Goal: Information Seeking & Learning: Learn about a topic

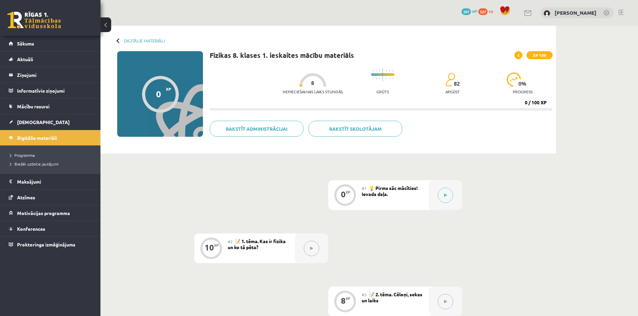
click at [142, 37] on div "Digitālie materiāli 0 XP XP 100 0 / 100 XP Fizikas 8. klases 1. ieskaites mācīb…" at bounding box center [327, 90] width 455 height 128
click at [140, 40] on link "Digitālie materiāli" at bounding box center [144, 40] width 41 height 5
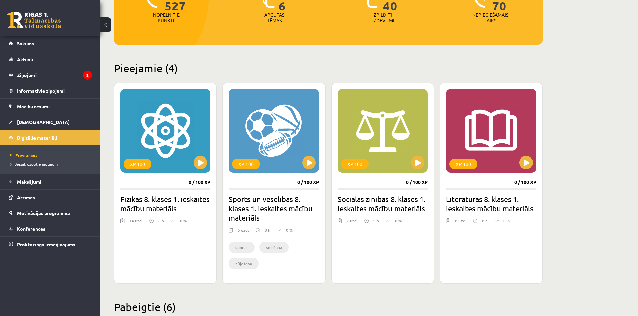
scroll to position [134, 0]
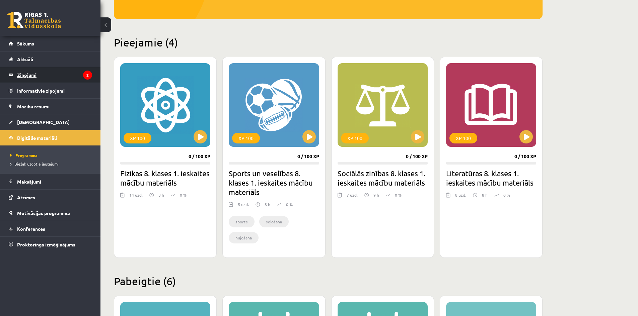
click at [49, 77] on legend "Ziņojumi 2" at bounding box center [54, 74] width 75 height 15
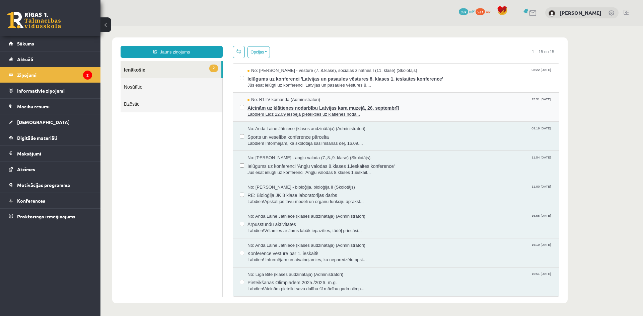
click at [427, 106] on span "Aicinām uz klātienes nodarbību Latvijas kara muzejā, 26. septembrī!" at bounding box center [399, 107] width 305 height 8
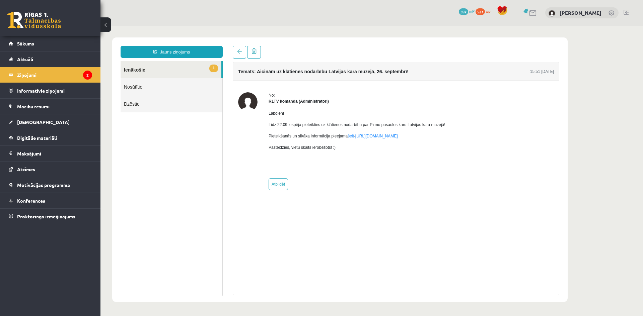
click at [159, 69] on link "1 Ienākošie" at bounding box center [170, 69] width 101 height 17
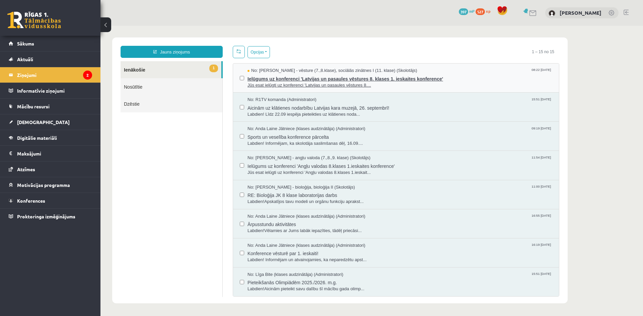
click at [325, 85] on span "Jūs esat ielūgti uz konferenci 'Latvijas un pasaules vēstures 8...." at bounding box center [399, 85] width 305 height 6
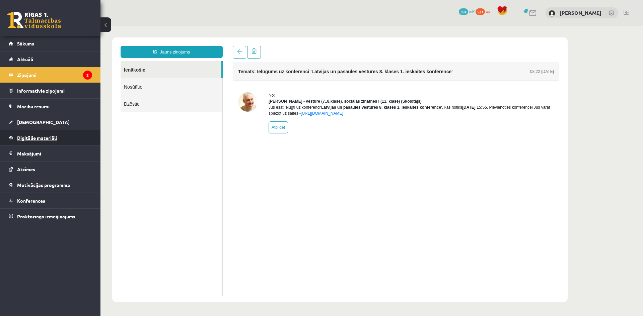
click at [24, 136] on span "Digitālie materiāli" at bounding box center [37, 138] width 40 height 6
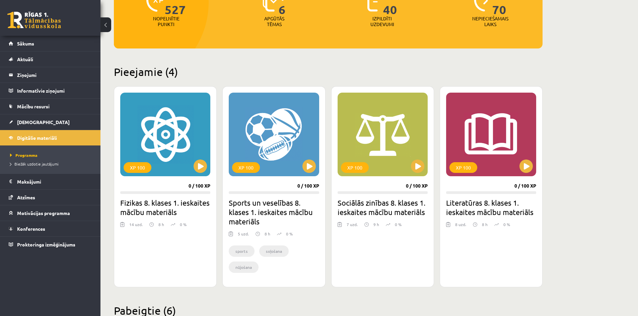
scroll to position [110, 0]
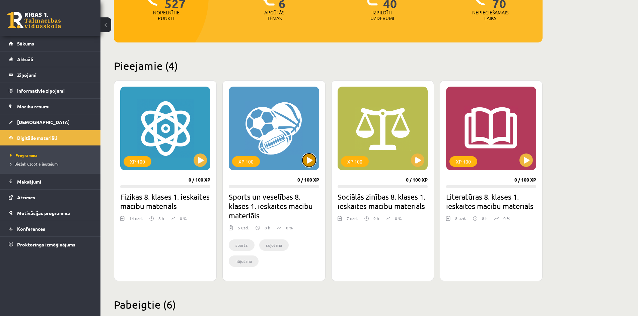
click at [315, 163] on button at bounding box center [308, 160] width 13 height 13
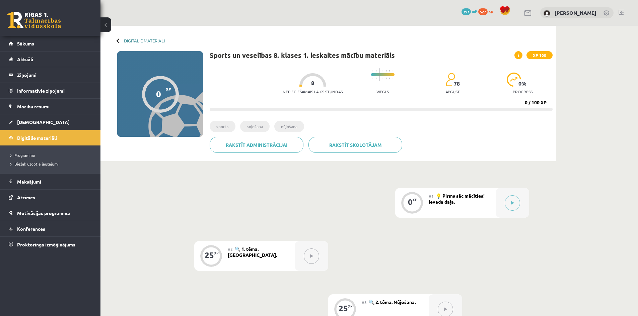
click at [155, 38] on link "Digitālie materiāli" at bounding box center [144, 40] width 41 height 5
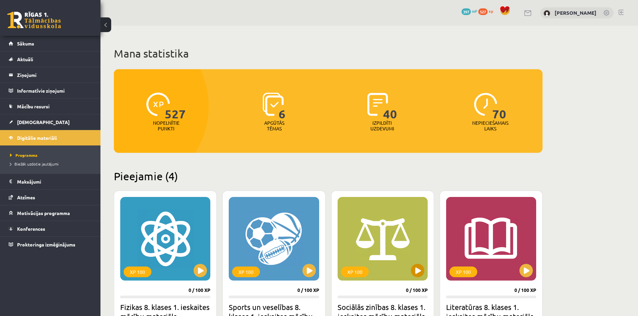
click at [414, 263] on div "XP 100" at bounding box center [382, 239] width 90 height 84
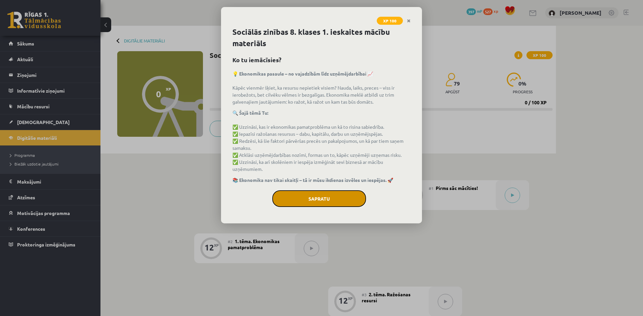
click at [346, 193] on button "Sapratu" at bounding box center [319, 198] width 94 height 17
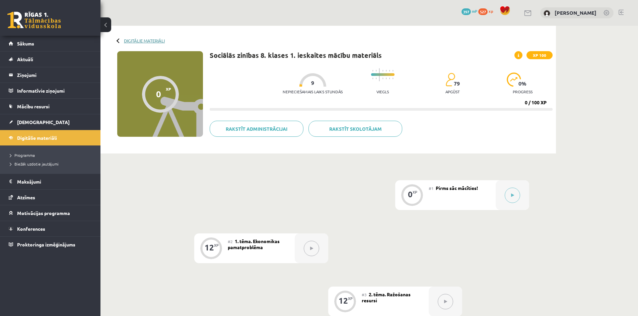
click at [142, 42] on link "Digitālie materiāli" at bounding box center [144, 40] width 41 height 5
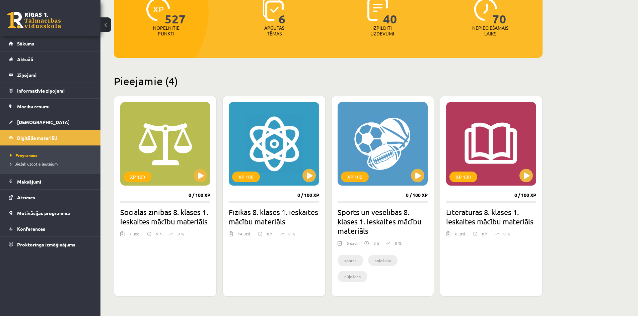
scroll to position [134, 0]
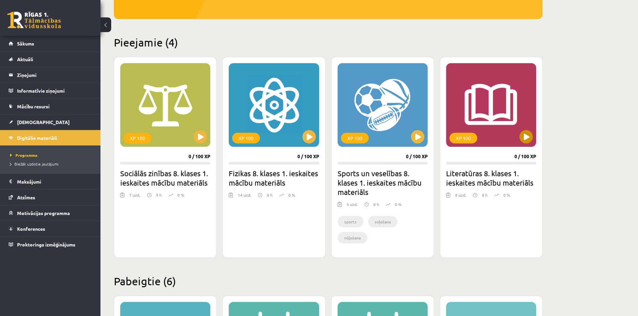
click at [531, 141] on div "XP 100" at bounding box center [491, 105] width 90 height 84
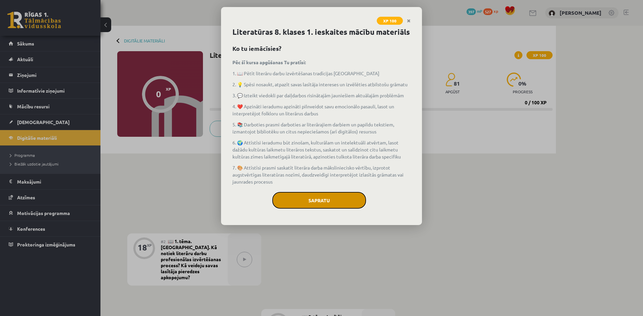
click at [314, 197] on button "Sapratu" at bounding box center [319, 200] width 94 height 17
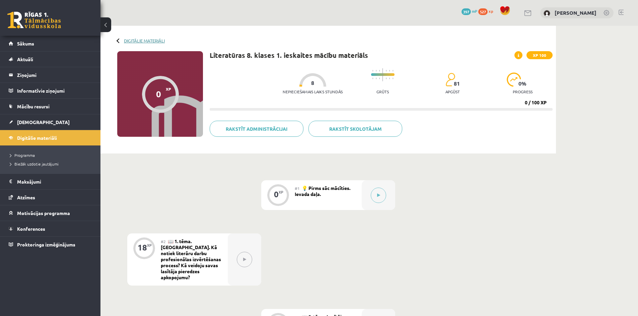
click at [138, 39] on link "Digitālie materiāli" at bounding box center [144, 40] width 41 height 5
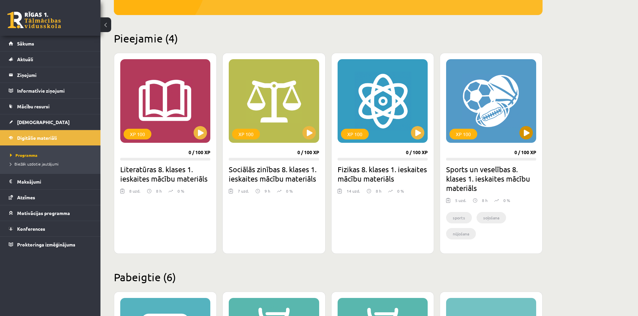
scroll to position [134, 0]
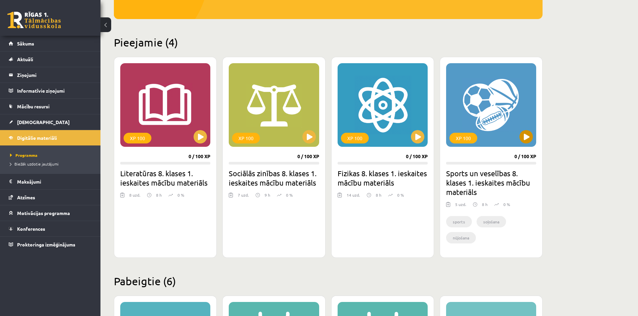
click at [529, 144] on div "XP 100" at bounding box center [491, 105] width 90 height 84
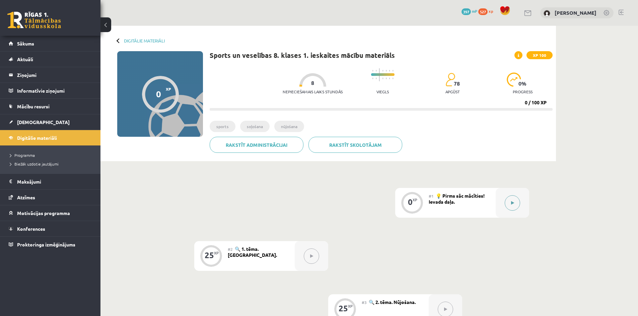
click at [508, 205] on button at bounding box center [511, 202] width 15 height 15
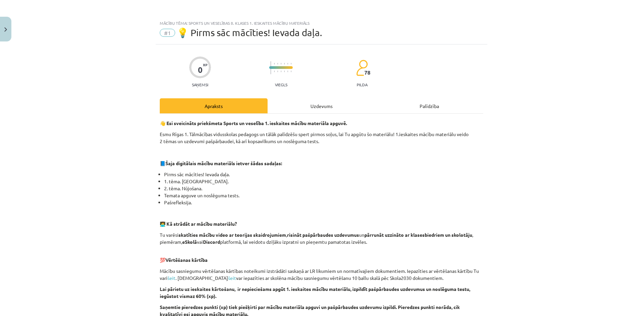
scroll to position [159, 0]
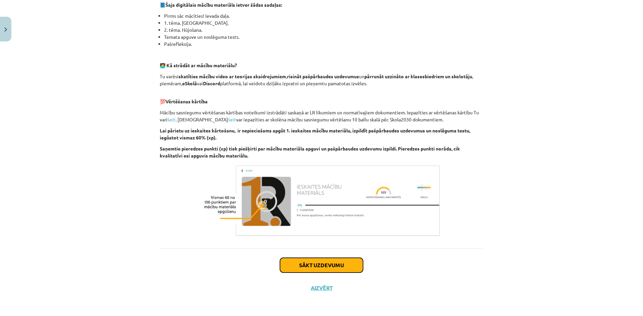
click at [323, 264] on button "Sākt uzdevumu" at bounding box center [321, 265] width 83 height 15
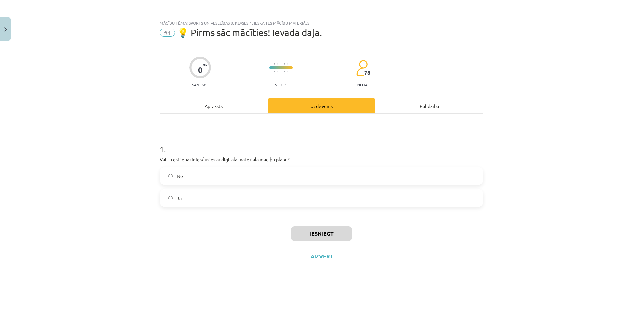
scroll to position [0, 0]
click at [206, 203] on label "Jā" at bounding box center [321, 198] width 322 height 17
click at [325, 236] on button "Iesniegt" at bounding box center [321, 234] width 61 height 15
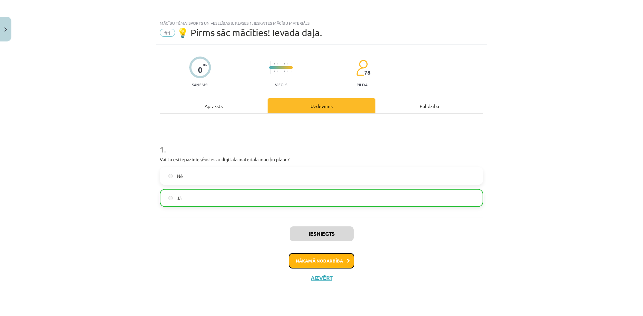
click at [347, 261] on icon at bounding box center [348, 261] width 3 height 4
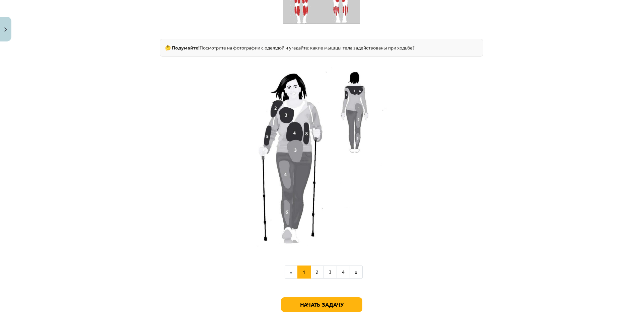
scroll to position [502, 0]
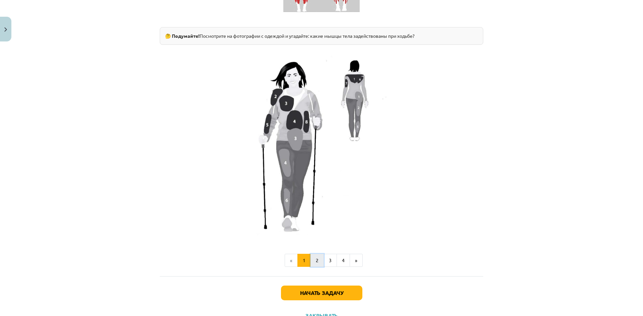
click at [315, 255] on button "2" at bounding box center [316, 260] width 13 height 13
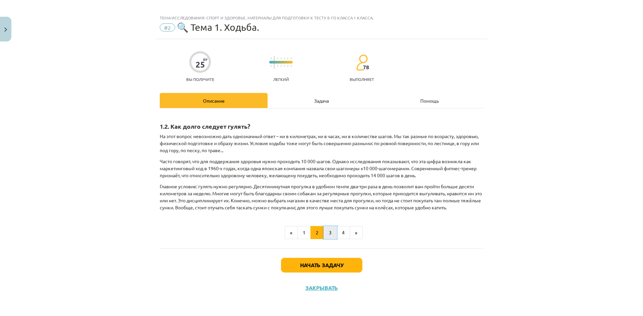
click at [329, 231] on font "3" at bounding box center [330, 233] width 3 height 6
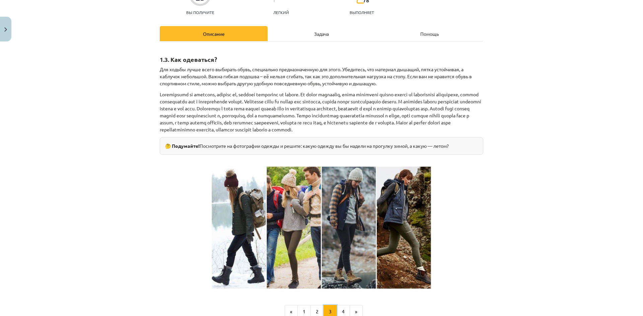
scroll to position [106, 0]
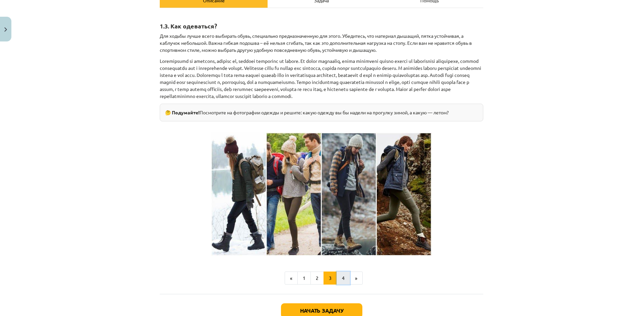
click at [336, 283] on button "4" at bounding box center [342, 278] width 13 height 13
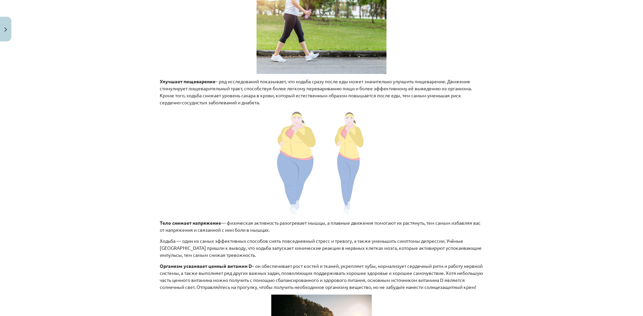
scroll to position [287, 0]
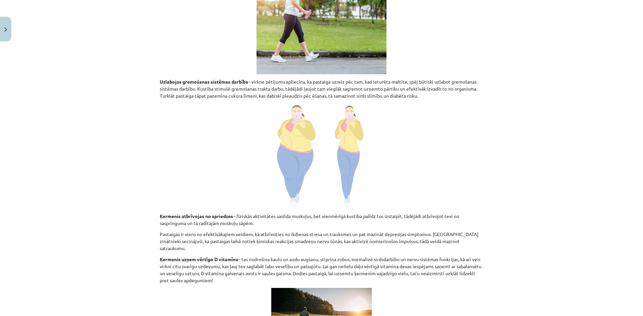
click at [566, 146] on div "Mācību tēma: Sports un veselības 8. klases 1. ieskaites mācību materiāls #2 🔍 1…" at bounding box center [321, 158] width 643 height 316
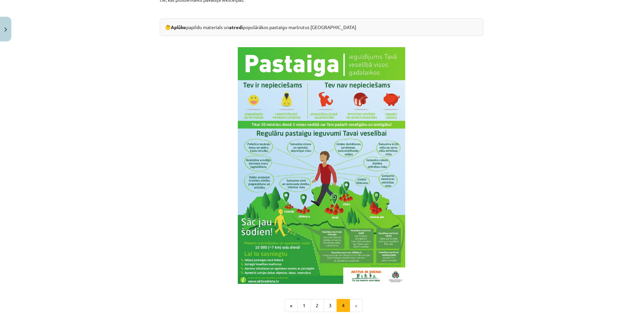
scroll to position [722, 0]
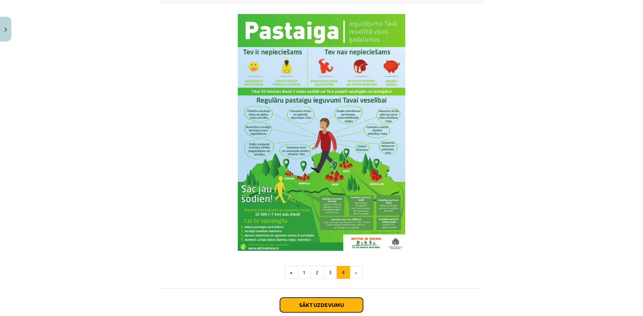
click at [348, 309] on button "Sākt uzdevumu" at bounding box center [321, 305] width 83 height 15
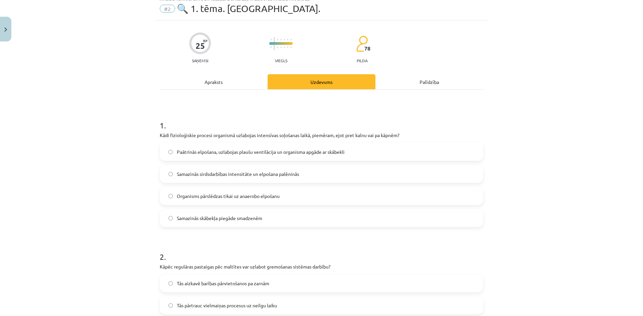
scroll to position [17, 0]
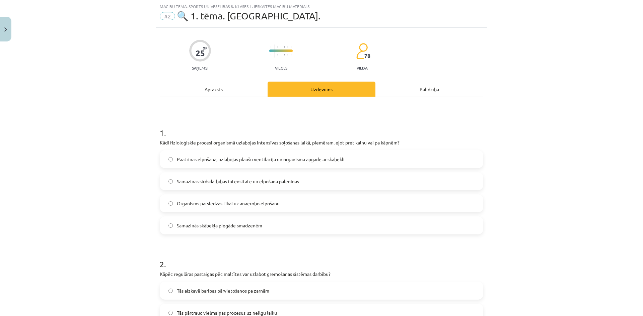
click at [211, 158] on span "Paātrinās elpošana, uzlabojas plaušu ventilācija un organisma apgāde ar skābekli" at bounding box center [261, 159] width 168 height 7
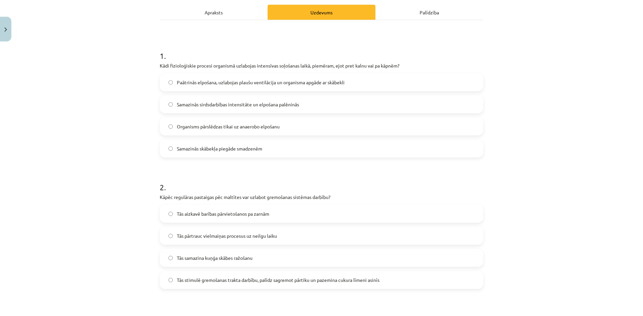
scroll to position [151, 0]
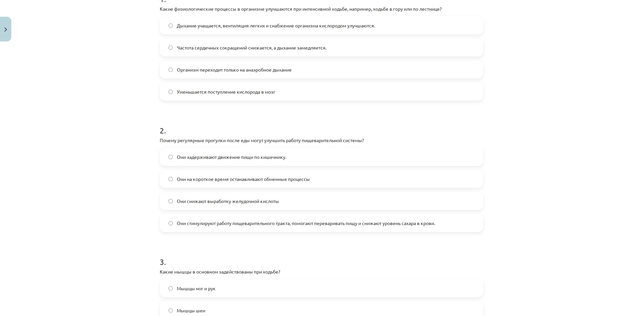
click at [212, 232] on form "1 . Какие физиологические процессы в организме улучшаются при интенсивной ходьб…" at bounding box center [321, 305] width 323 height 644
click at [211, 227] on span "Они стимулируют работу пищеварительного тракта, помогают переваривать пищу и сн…" at bounding box center [306, 223] width 258 height 7
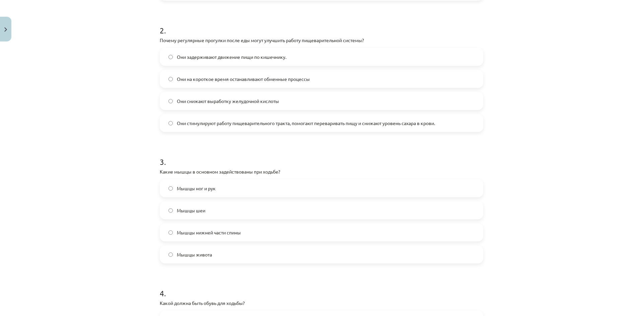
scroll to position [284, 0]
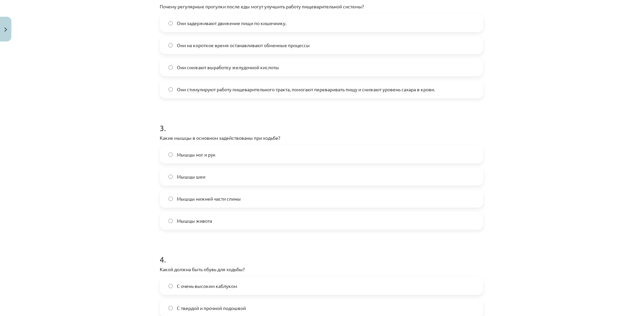
click at [256, 153] on label "Мышцы ног и рук" at bounding box center [321, 154] width 322 height 17
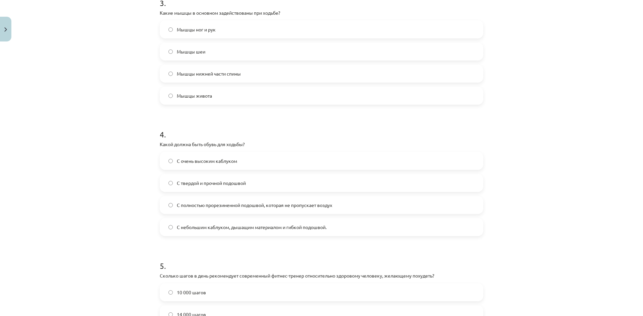
scroll to position [418, 0]
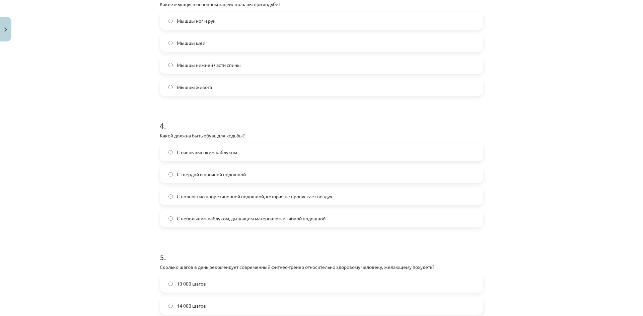
click at [207, 222] on span "С небольшим каблуком, дышащим материалом и гибкой подошвой." at bounding box center [252, 218] width 150 height 7
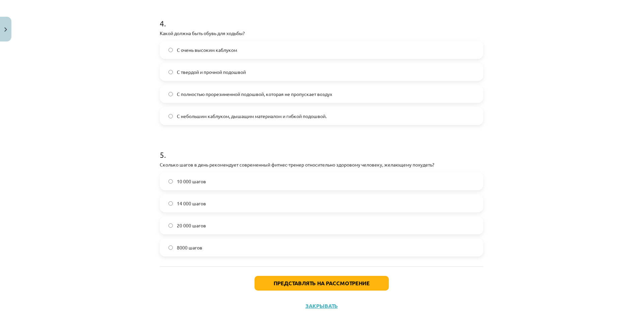
scroll to position [539, 0]
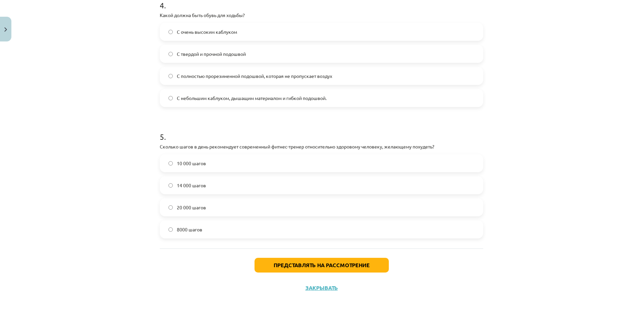
click at [251, 164] on label "10 000 шагов" at bounding box center [321, 163] width 322 height 17
click at [209, 181] on label "14 000 шагов" at bounding box center [321, 185] width 322 height 17
click at [284, 265] on font "Представлять на рассмотрение" at bounding box center [321, 265] width 96 height 7
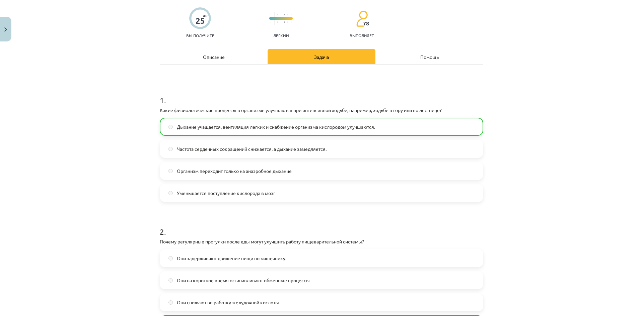
scroll to position [0, 0]
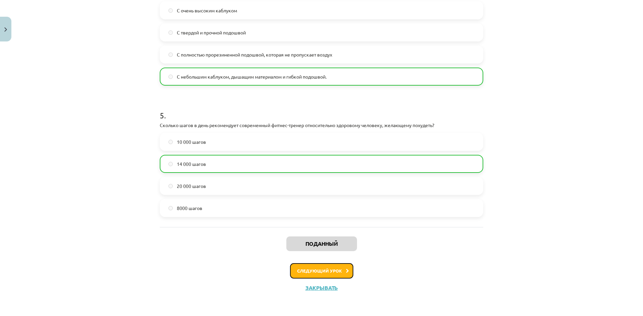
click at [315, 267] on button "Следующий урок" at bounding box center [321, 270] width 63 height 15
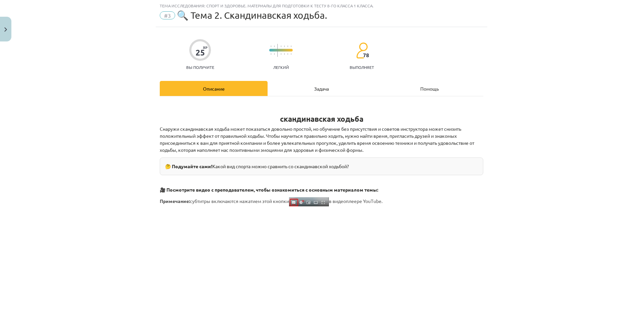
scroll to position [17, 0]
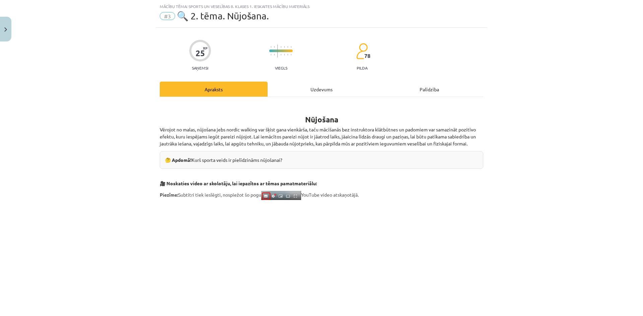
click at [55, 184] on div "Mācību tēma: Sports un veselības 8. klases 1. ieskaites mācību materiāls #3 🔍 2…" at bounding box center [321, 158] width 643 height 316
click at [479, 43] on div "25 XP Saņemsi Viegls 78 pilda" at bounding box center [321, 53] width 323 height 34
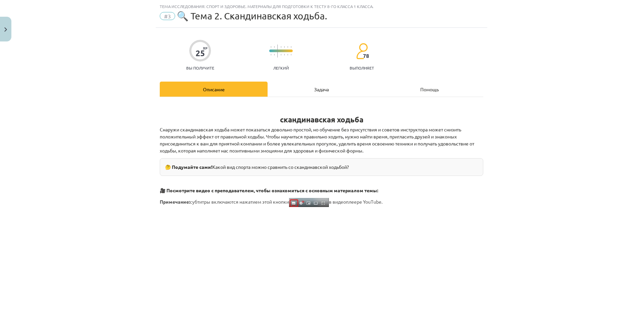
click at [512, 105] on div "Тема исследования: Спорт и здоровье. Материалы для подготовки к тесту 8-го клас…" at bounding box center [321, 158] width 643 height 316
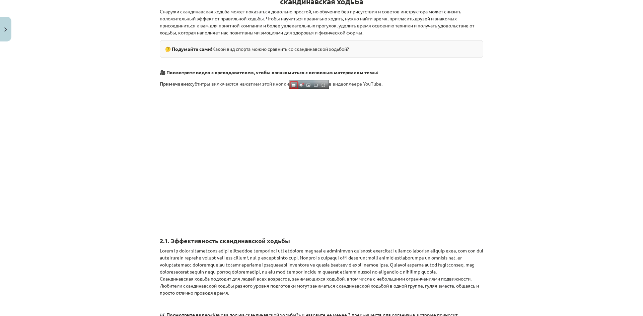
scroll to position [151, 0]
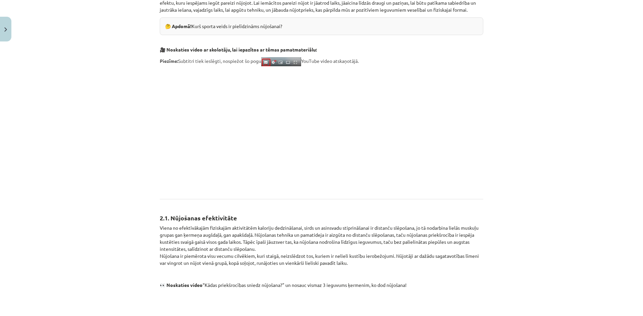
click at [464, 141] on p at bounding box center [321, 131] width 323 height 122
